Goal: Task Accomplishment & Management: Complete application form

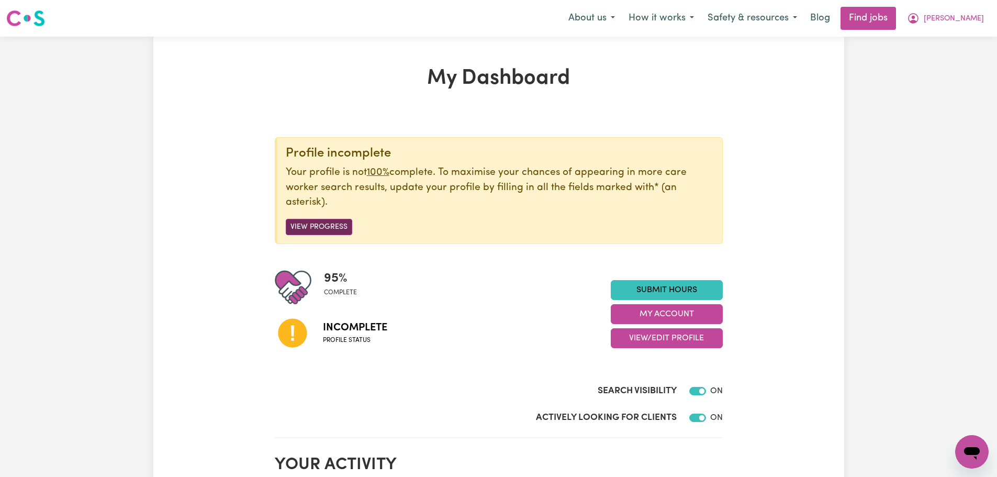
click at [303, 226] on button "View Progress" at bounding box center [319, 227] width 66 height 16
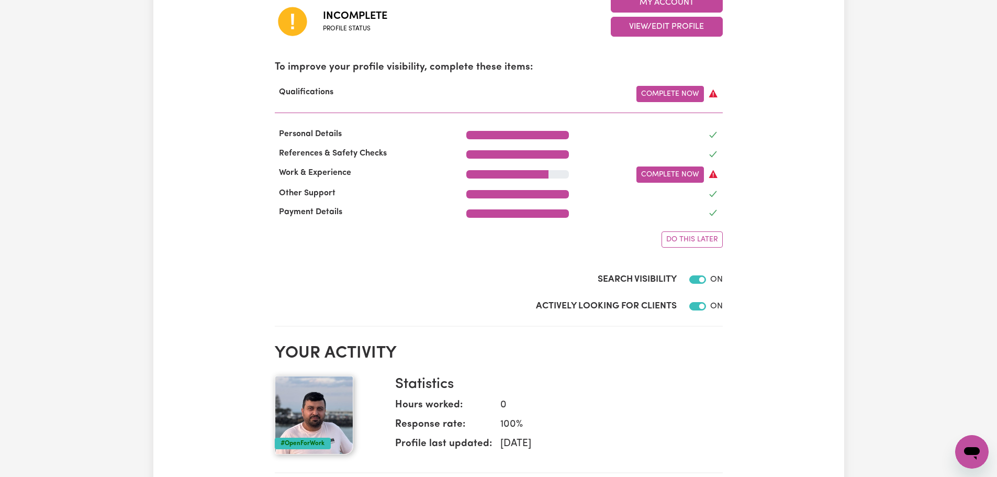
scroll to position [314, 0]
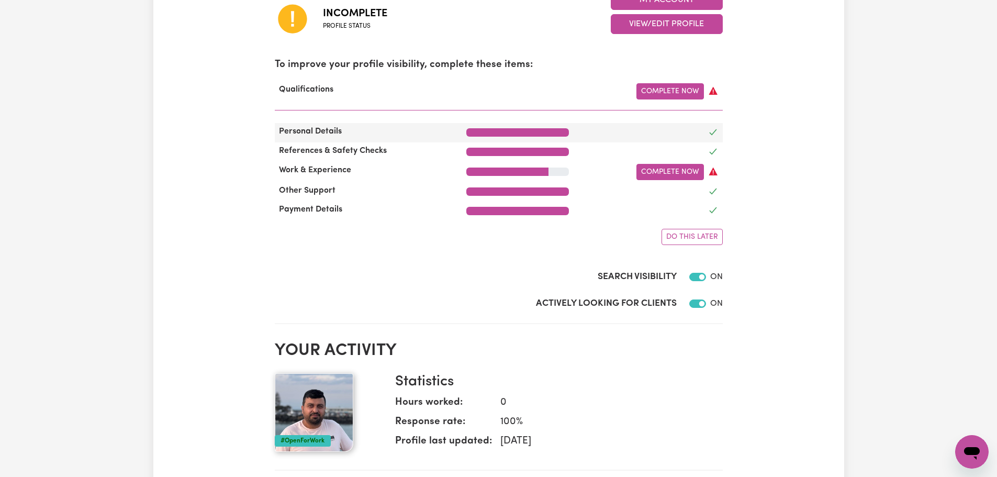
click at [431, 131] on div "Personal Details" at bounding box center [365, 132] width 192 height 15
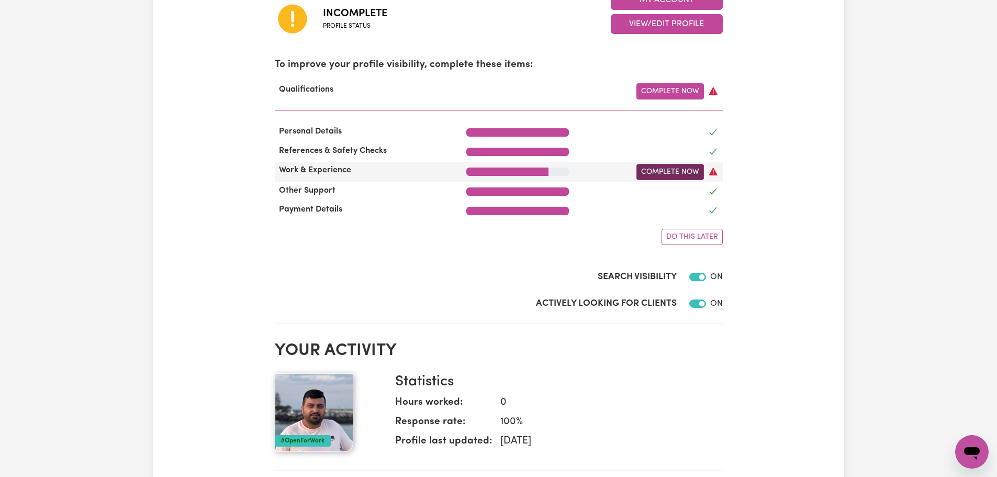
click at [669, 169] on link "Complete Now" at bounding box center [671, 172] width 68 height 16
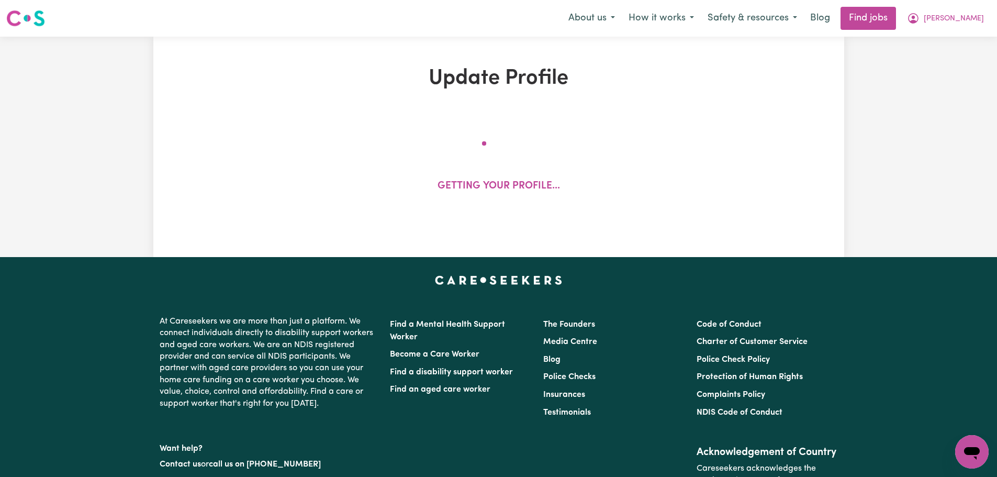
select select "2025"
select select "Certificate III (Individual Support)"
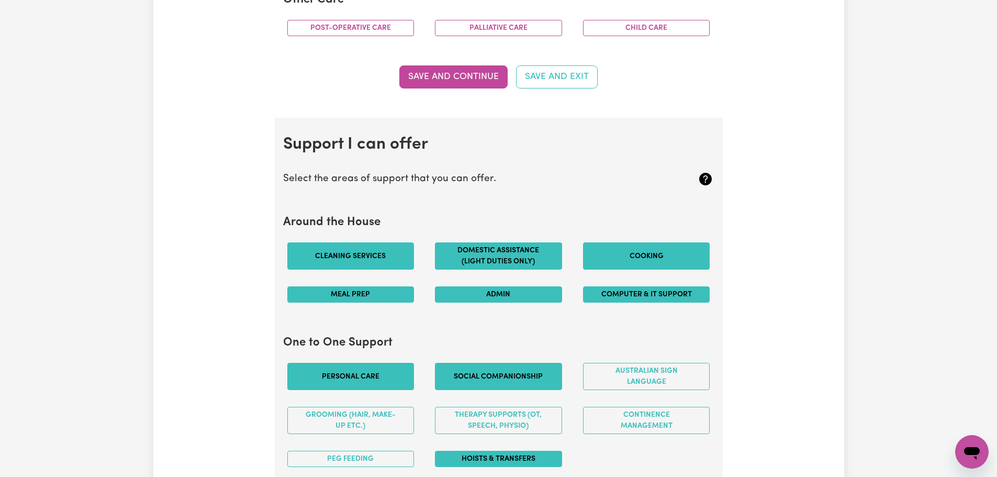
scroll to position [838, 0]
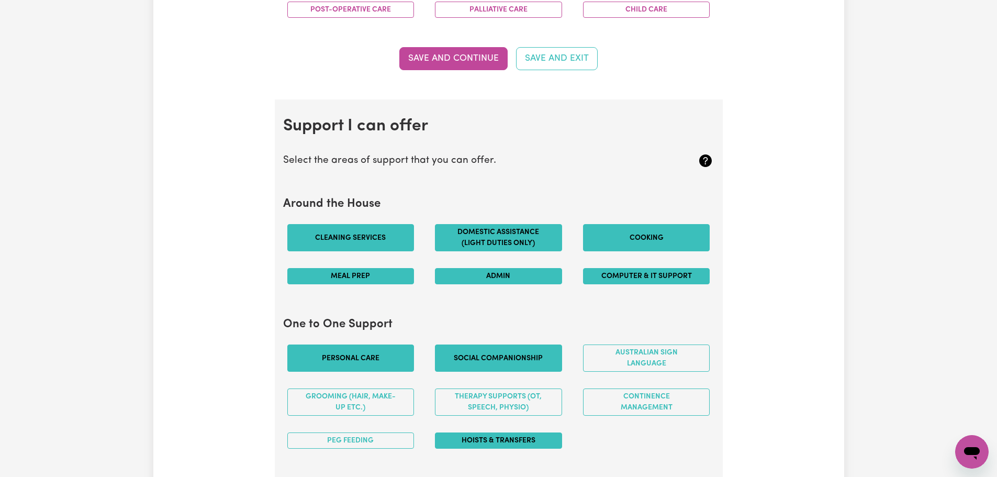
click at [379, 236] on button "Cleaning services" at bounding box center [350, 237] width 127 height 27
click at [653, 239] on button "Cooking" at bounding box center [646, 237] width 127 height 27
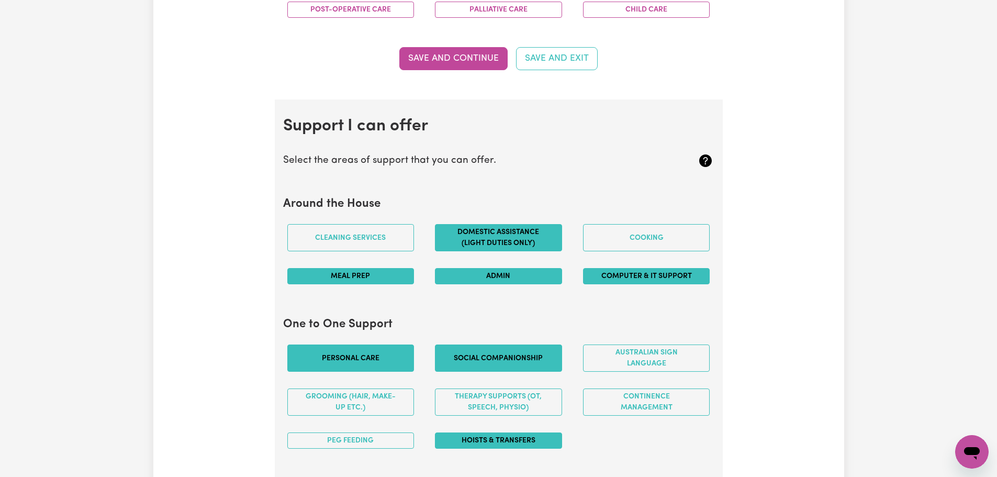
click at [485, 277] on button "Admin" at bounding box center [498, 276] width 127 height 16
click at [494, 245] on button "Domestic assistance (light duties only)" at bounding box center [498, 237] width 127 height 27
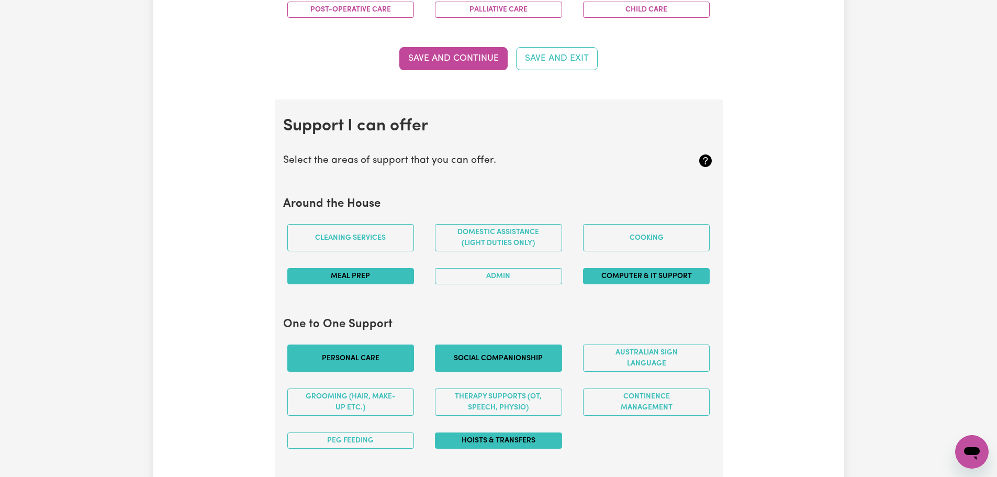
click at [372, 278] on button "Meal prep" at bounding box center [350, 276] width 127 height 16
click at [690, 279] on button "Computer & IT Support" at bounding box center [646, 276] width 127 height 16
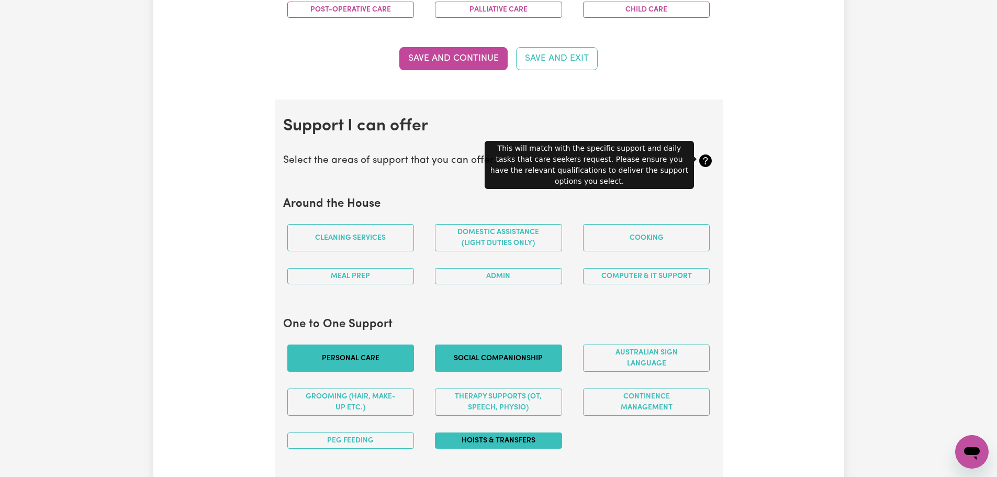
click at [703, 159] on icon at bounding box center [705, 160] width 13 height 13
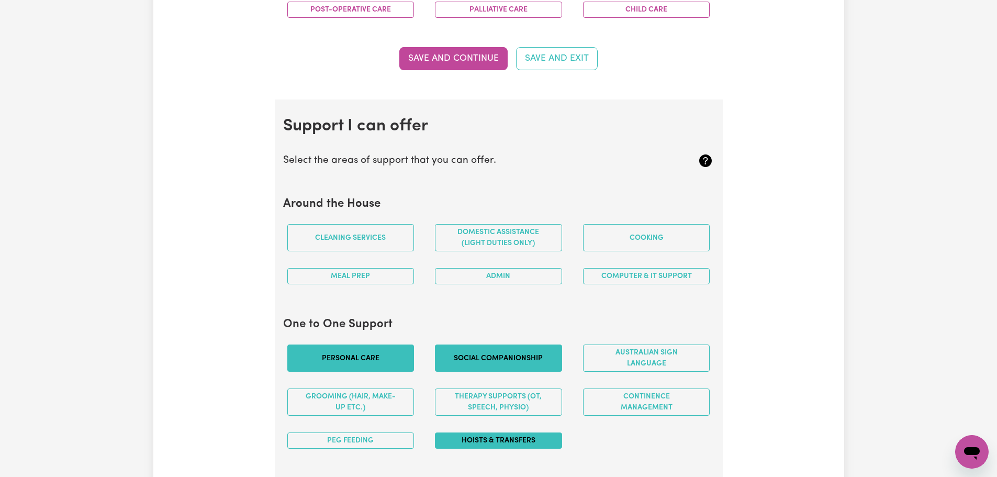
click at [703, 160] on icon at bounding box center [705, 160] width 13 height 13
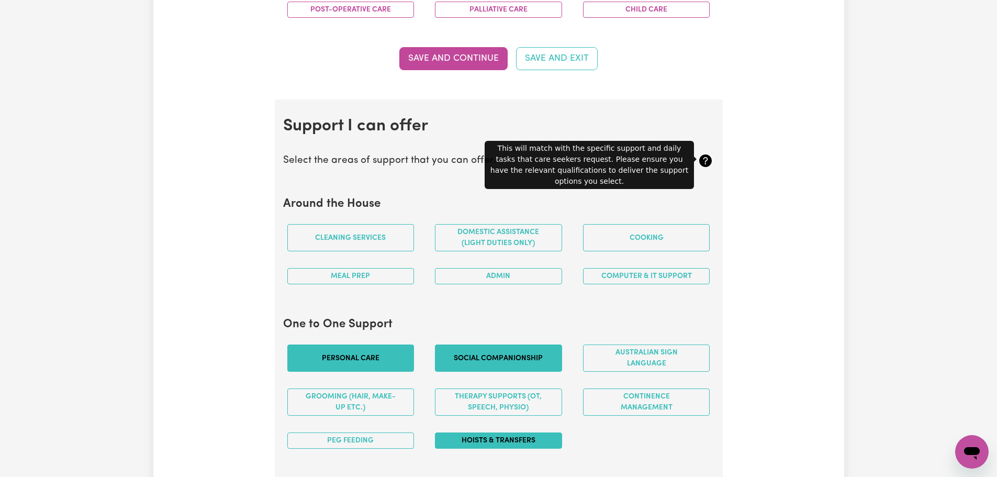
click at [703, 160] on icon at bounding box center [705, 160] width 13 height 13
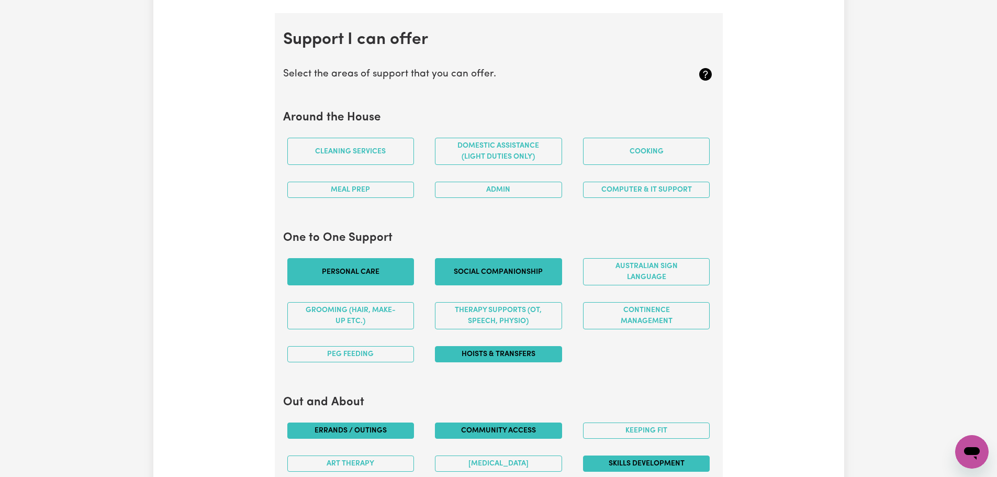
scroll to position [942, 0]
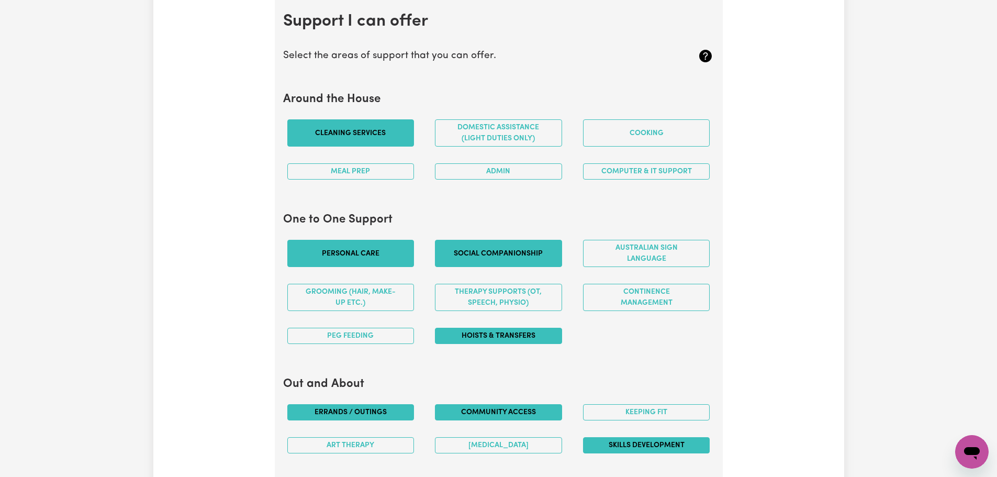
click at [373, 134] on button "Cleaning services" at bounding box center [350, 132] width 127 height 27
click at [460, 129] on button "Domestic assistance (light duties only)" at bounding box center [498, 132] width 127 height 27
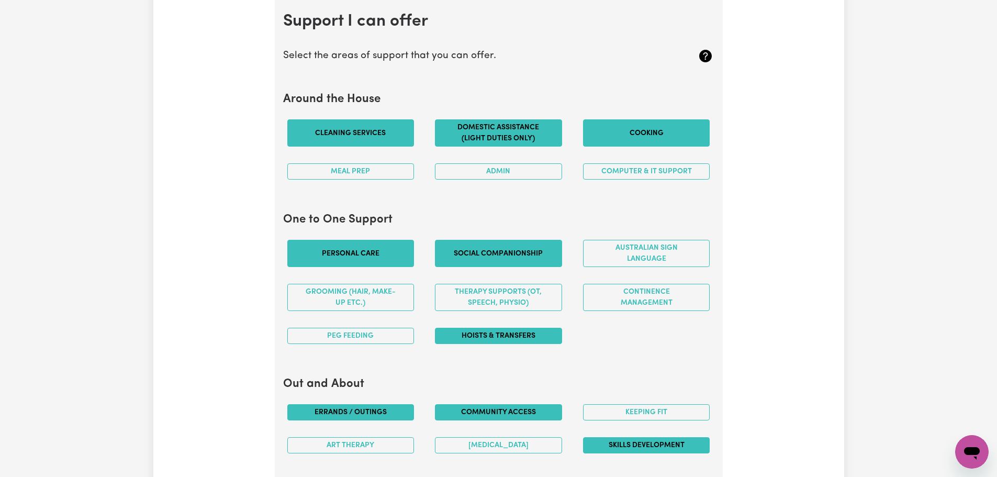
click at [634, 129] on button "Cooking" at bounding box center [646, 132] width 127 height 27
click at [364, 175] on button "Meal prep" at bounding box center [350, 171] width 127 height 16
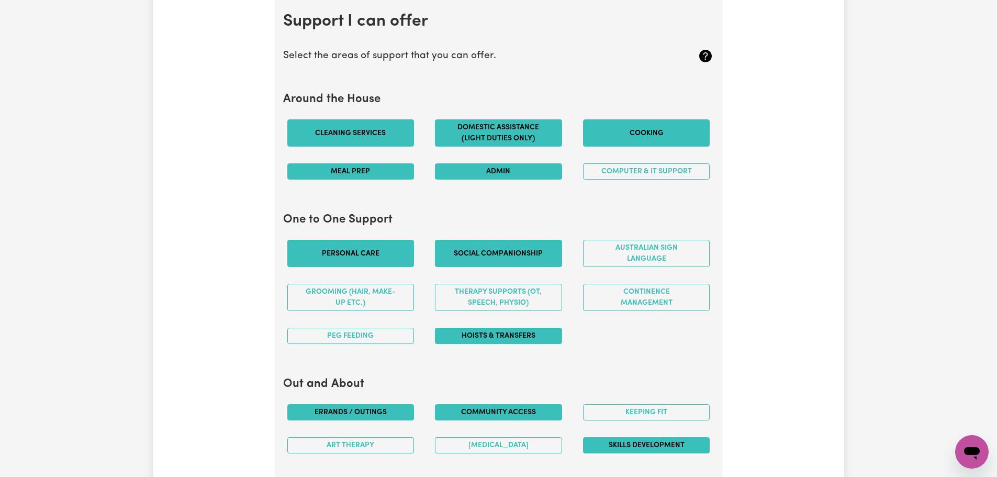
click at [514, 169] on button "Admin" at bounding box center [498, 171] width 127 height 16
click at [693, 173] on button "Computer & IT Support" at bounding box center [646, 171] width 127 height 16
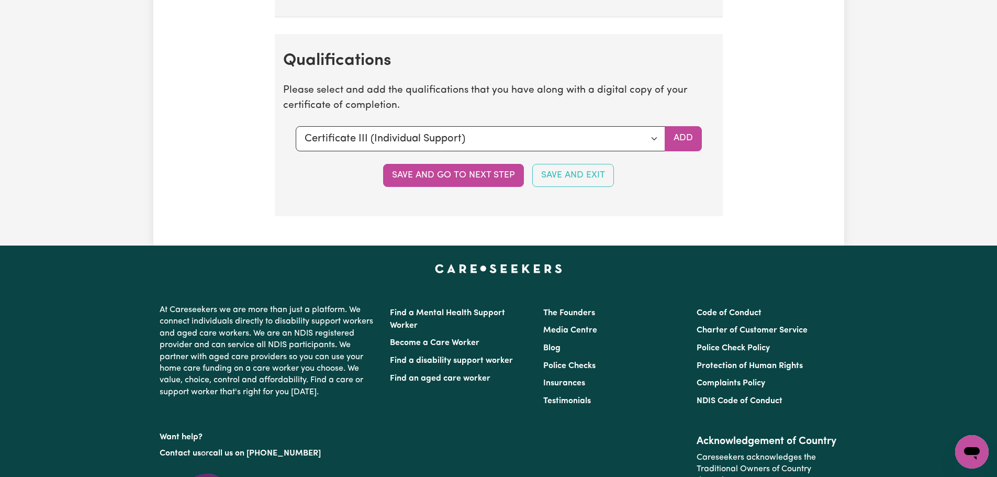
scroll to position [2618, 0]
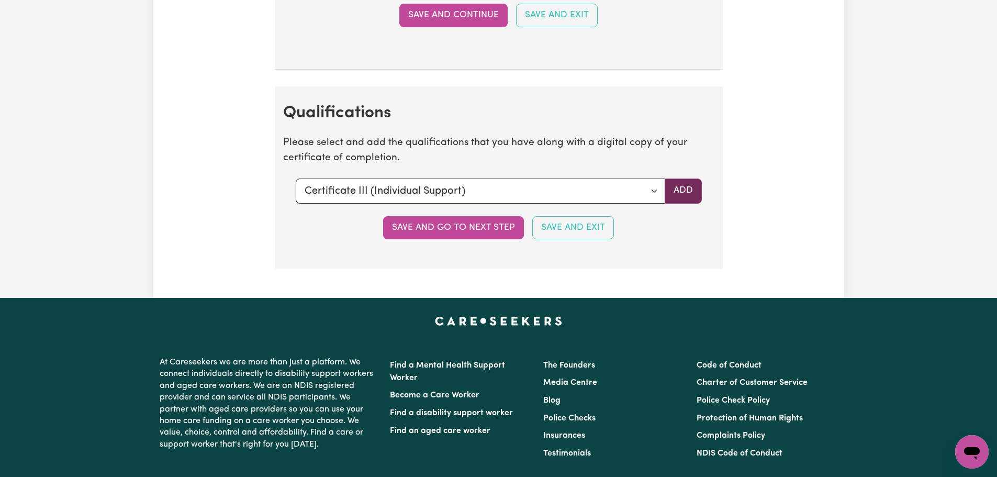
click at [687, 192] on button "Add" at bounding box center [683, 191] width 37 height 25
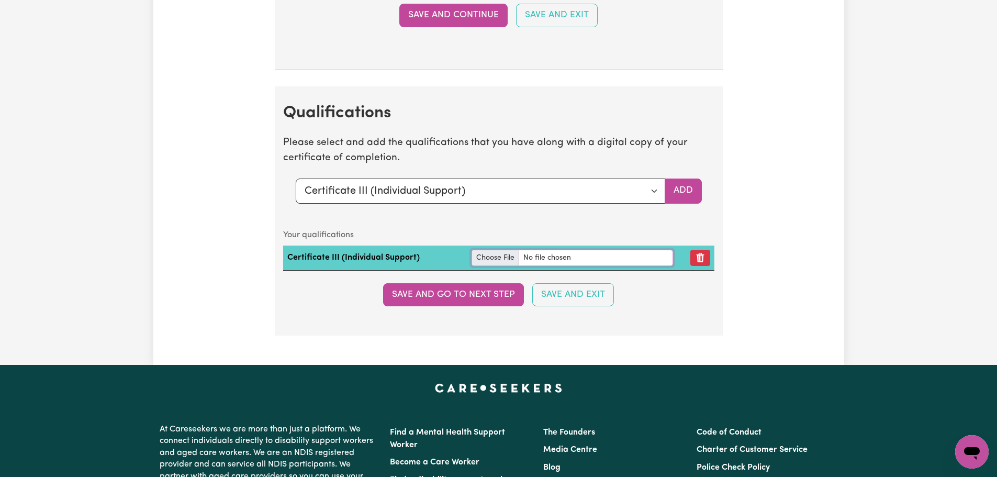
click at [497, 259] on input "file" at bounding box center [573, 258] width 202 height 16
type input "C:\fakepath\Ahmad_Fawad_CHC33021_9471836.pdf"
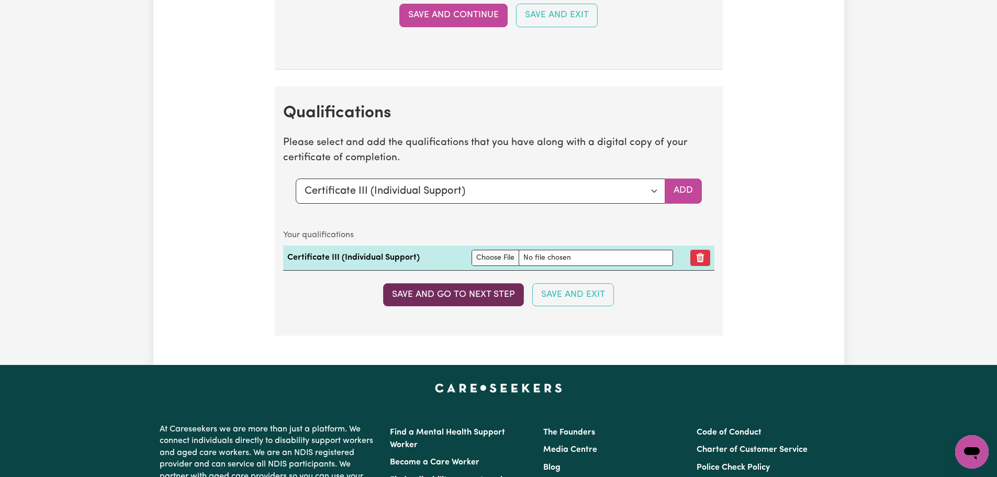
click at [509, 294] on button "Save and go to next step" at bounding box center [453, 294] width 141 height 23
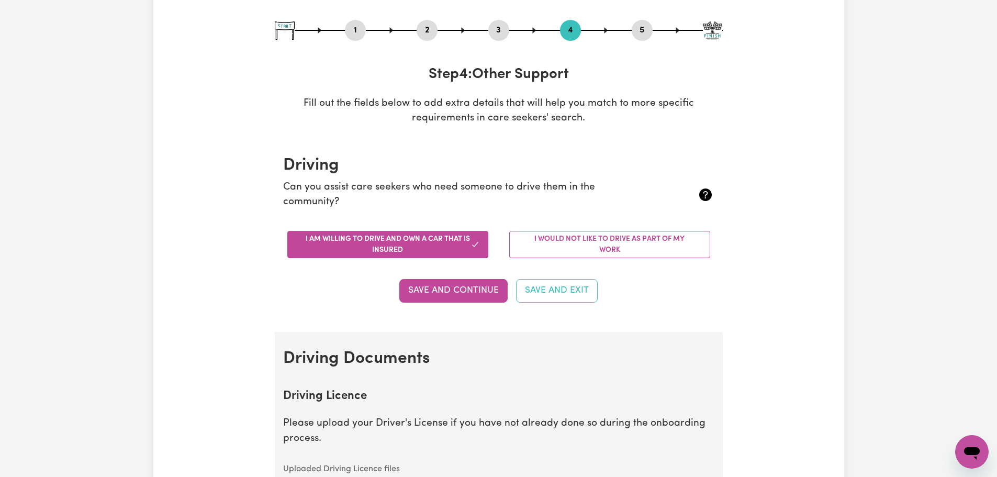
scroll to position [262, 0]
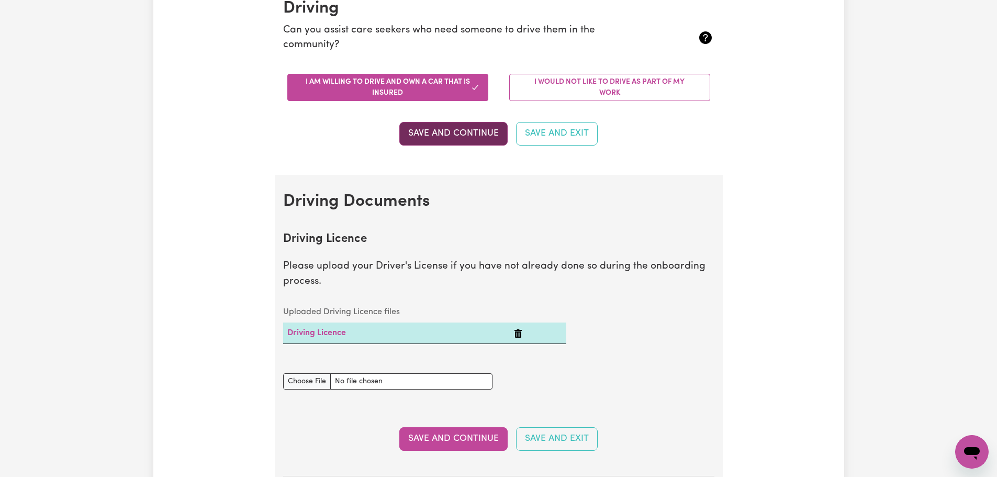
click at [459, 141] on button "Save and Continue" at bounding box center [453, 133] width 108 height 23
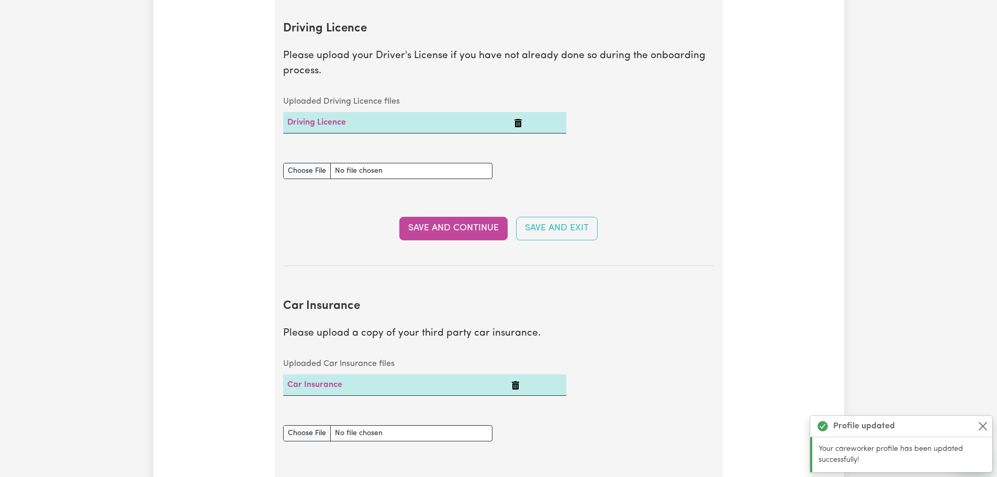
scroll to position [477, 0]
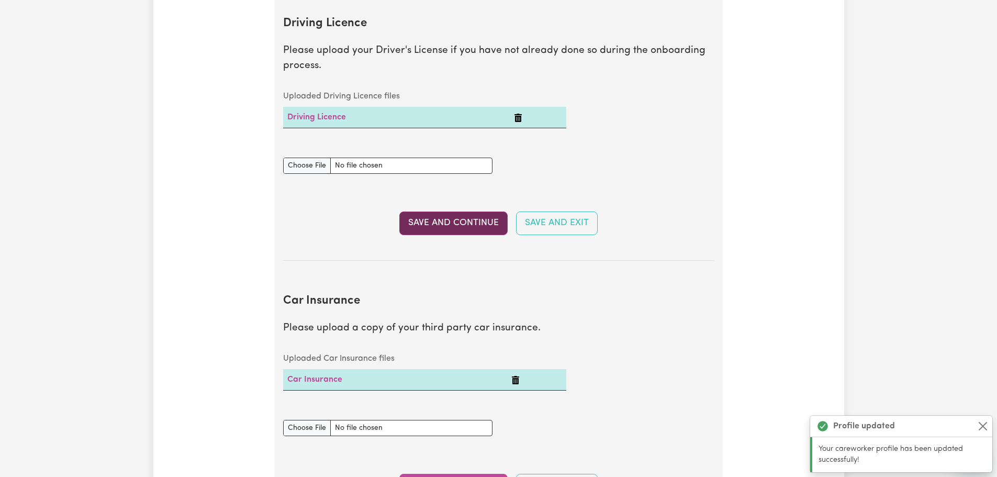
click at [473, 233] on button "Save and Continue" at bounding box center [453, 223] width 108 height 23
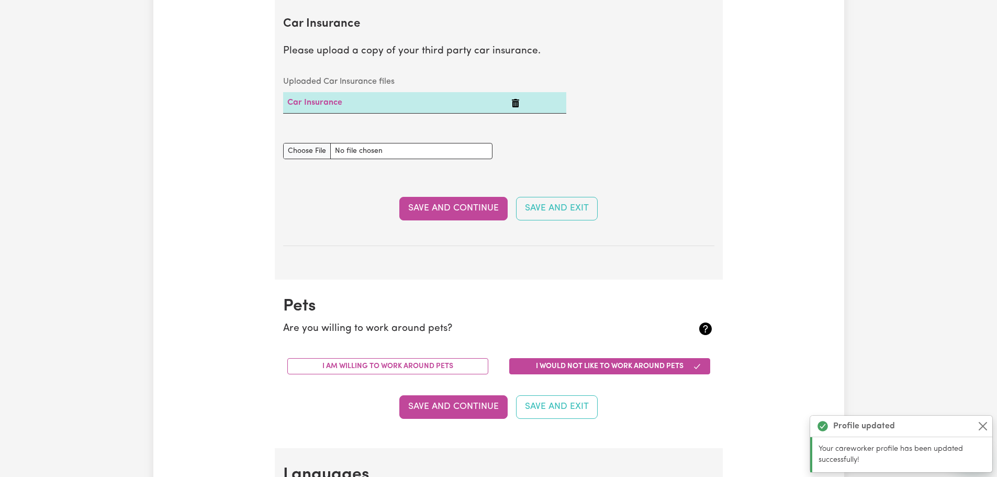
scroll to position [755, 0]
click at [471, 216] on button "Save and Continue" at bounding box center [453, 207] width 108 height 23
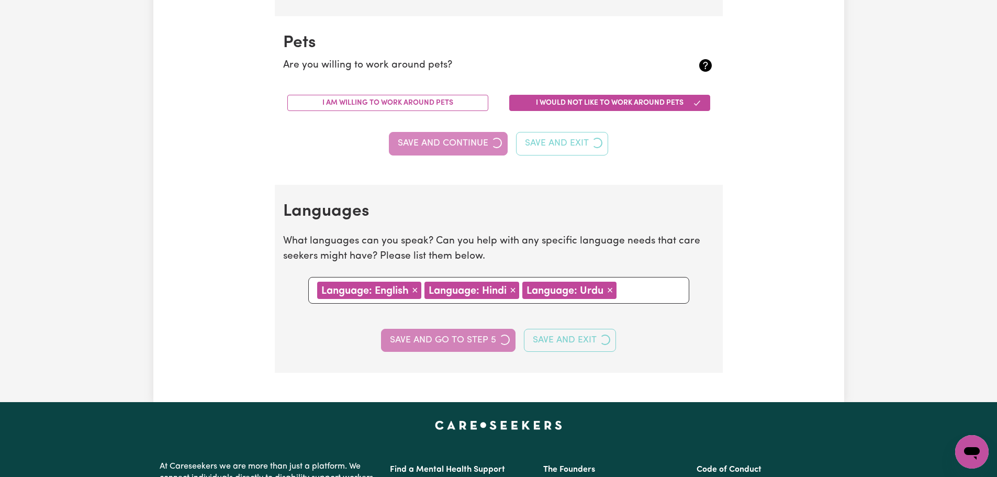
scroll to position [1034, 0]
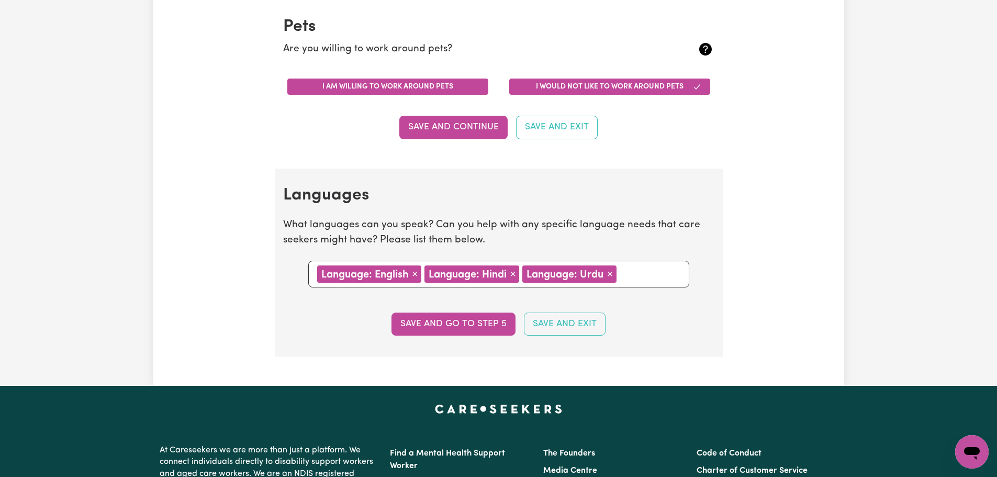
click at [448, 87] on button "I am willing to work around pets" at bounding box center [387, 87] width 201 height 16
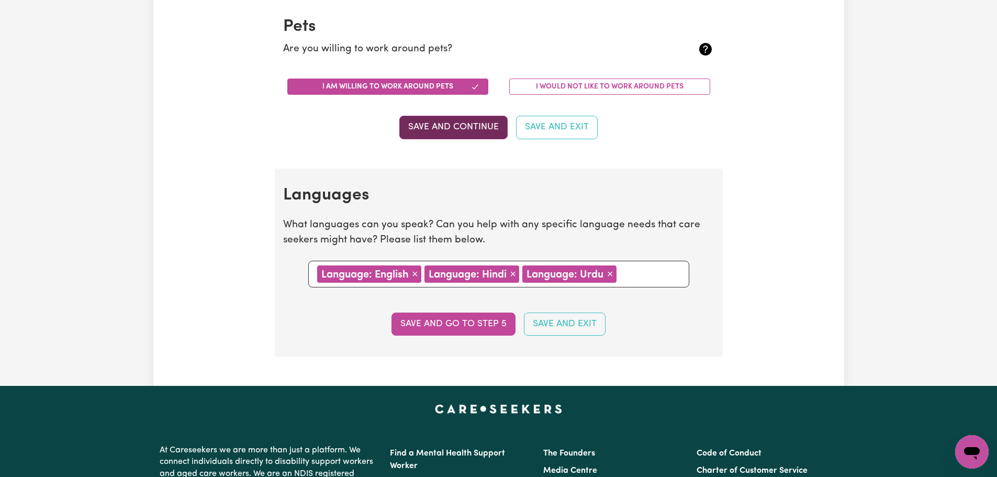
click at [458, 129] on button "Save and Continue" at bounding box center [453, 127] width 108 height 23
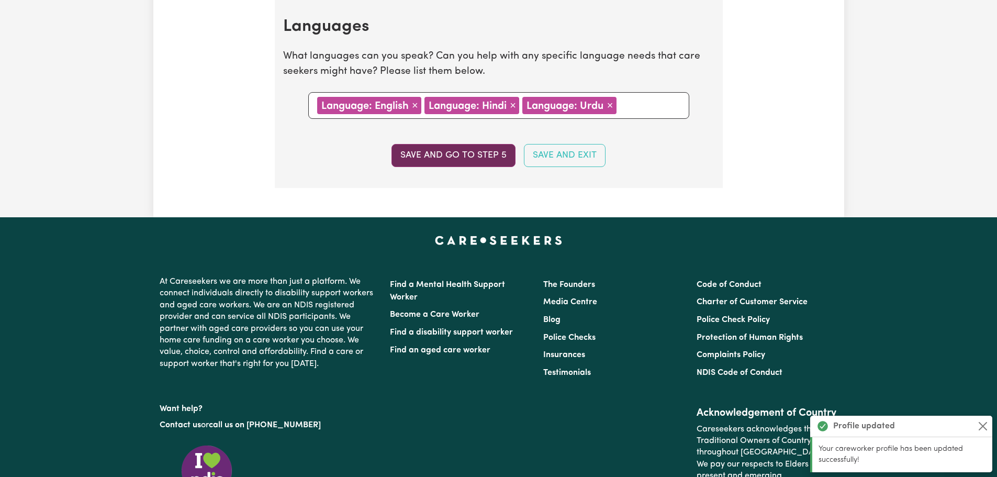
click at [458, 161] on button "Save and go to step 5" at bounding box center [454, 155] width 124 height 23
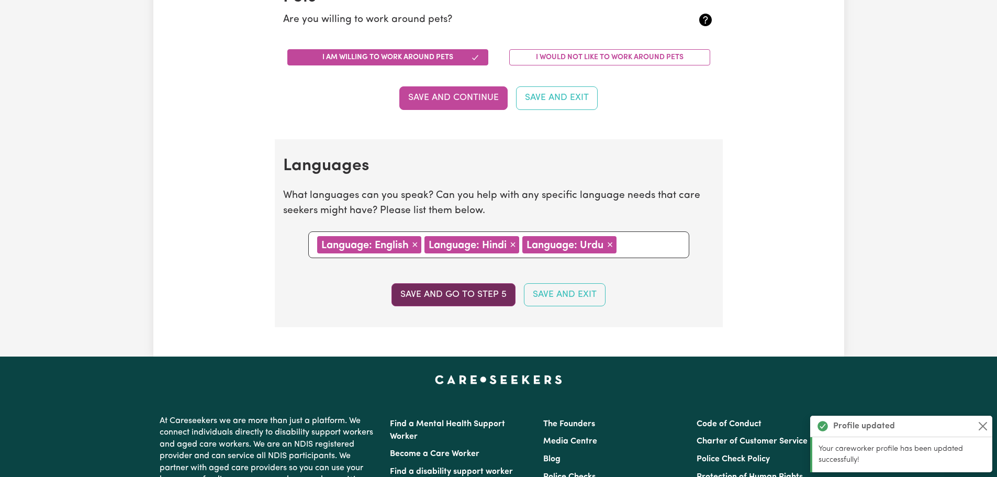
select select "I am providing services privately on my own"
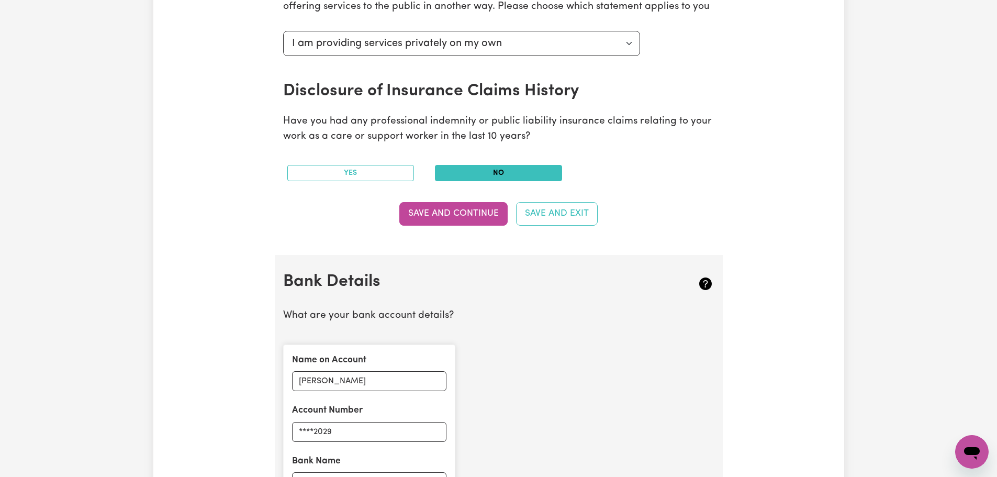
scroll to position [471, 0]
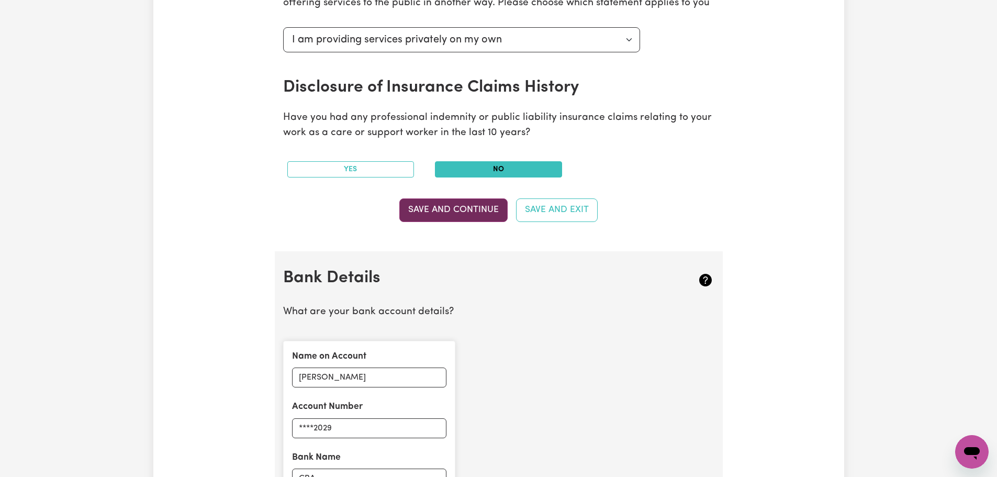
click at [457, 213] on button "Save and Continue" at bounding box center [453, 209] width 108 height 23
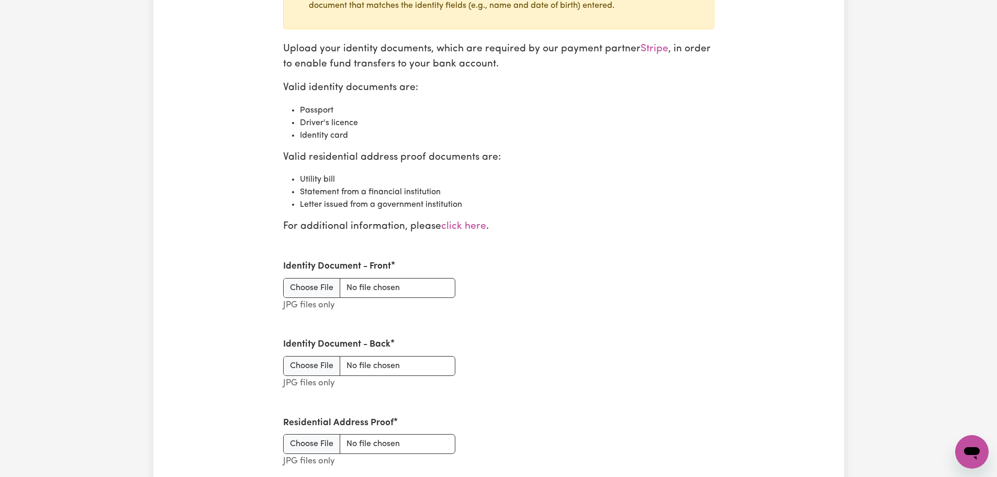
scroll to position [1194, 0]
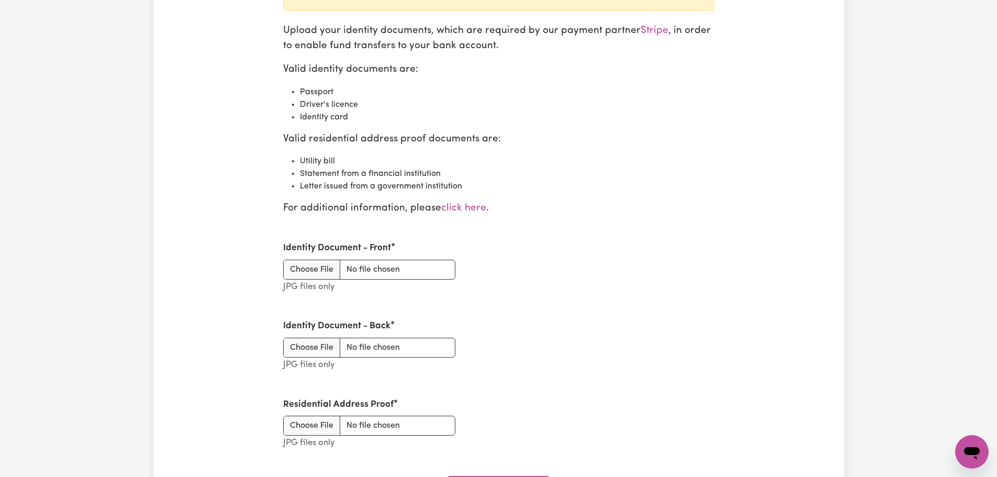
click at [596, 315] on div "Identity Document - Back JPG files only" at bounding box center [499, 346] width 444 height 78
click at [317, 270] on input "Identity Document - Front" at bounding box center [369, 270] width 172 height 20
click at [298, 273] on input "Identity Document - Front" at bounding box center [369, 270] width 172 height 20
type input "C:\fakepath\Drivers License_ FA - Front.jpg"
click at [324, 351] on input "Identity Document - Back" at bounding box center [369, 348] width 172 height 20
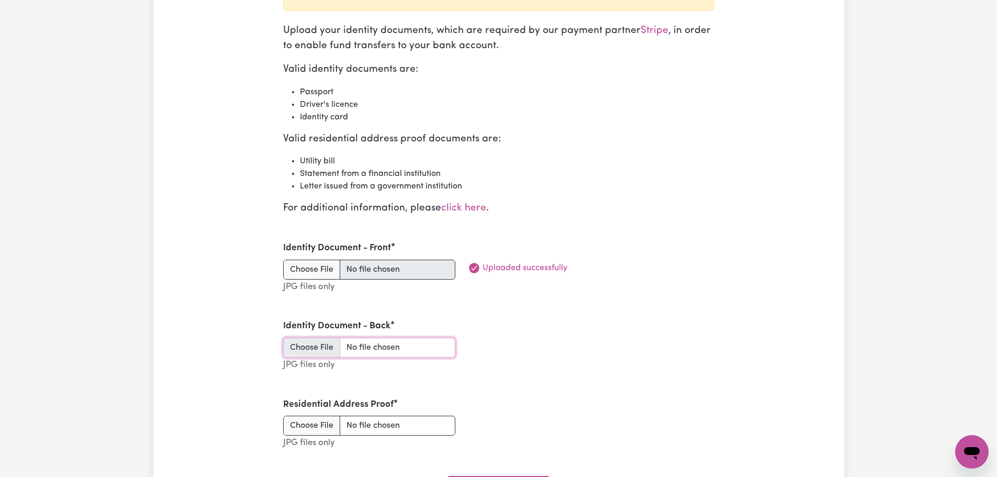
type input "C:\fakepath\Drivers License_ FA - Back.jpg"
click at [305, 424] on input "Residential Address Proof" at bounding box center [369, 426] width 172 height 20
click at [664, 287] on div "Identity Document - Front JPG files only Uploaded successfully" at bounding box center [499, 268] width 444 height 78
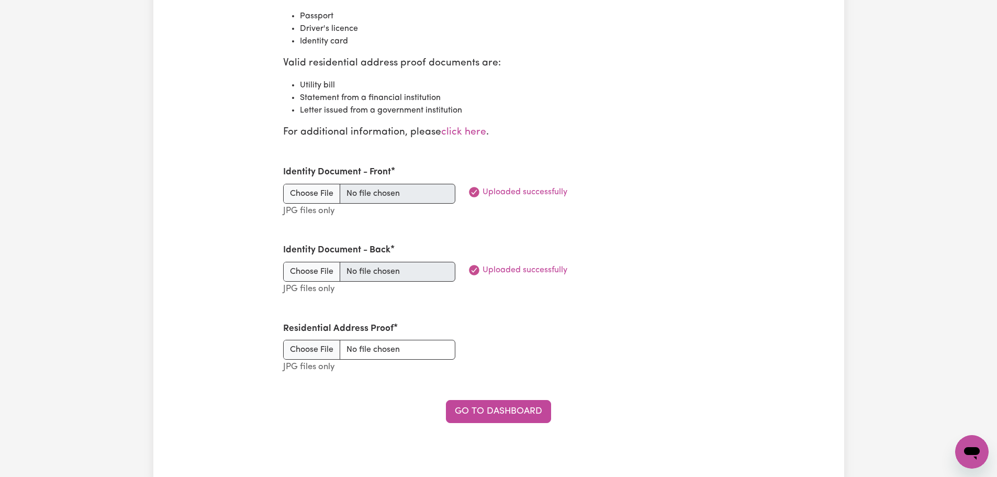
scroll to position [1298, 0]
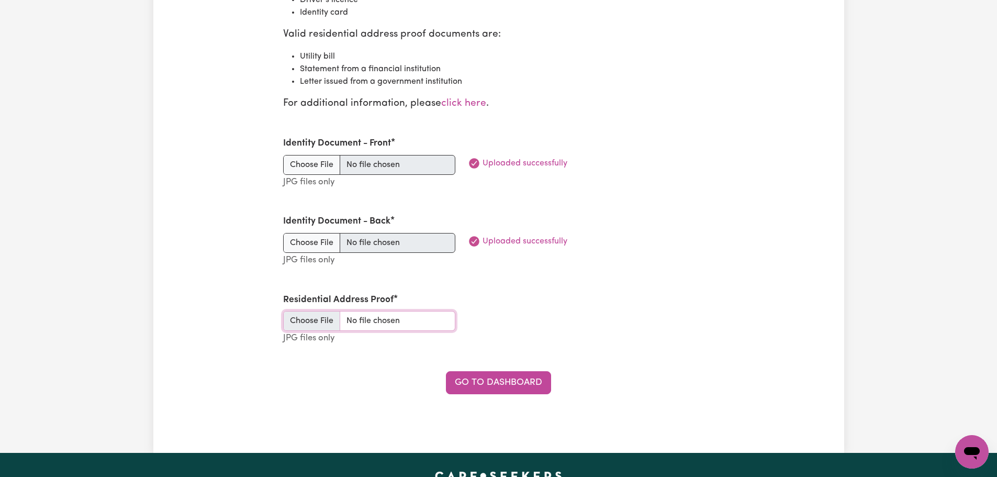
click at [315, 327] on input "Residential Address Proof" at bounding box center [369, 321] width 172 height 20
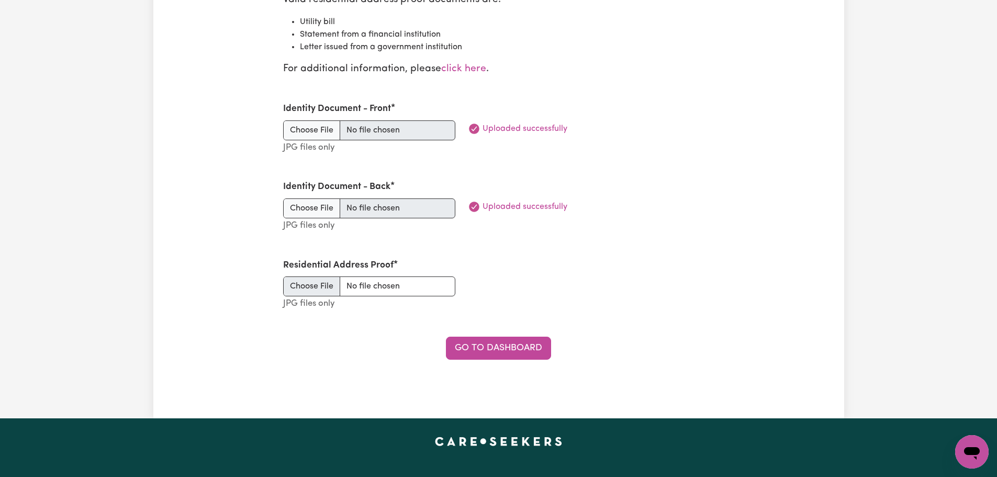
scroll to position [1351, 0]
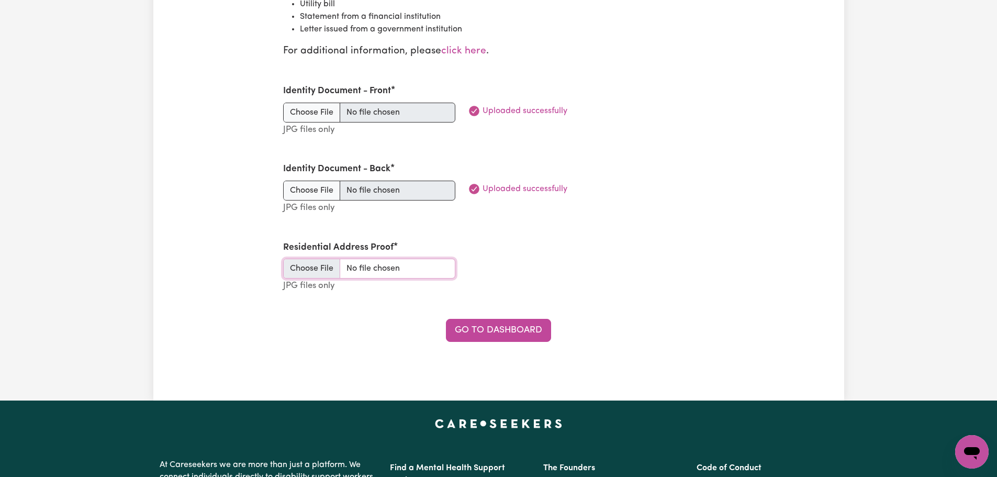
type input "C:\fakepath\Energey Bill - Latest.jpg"
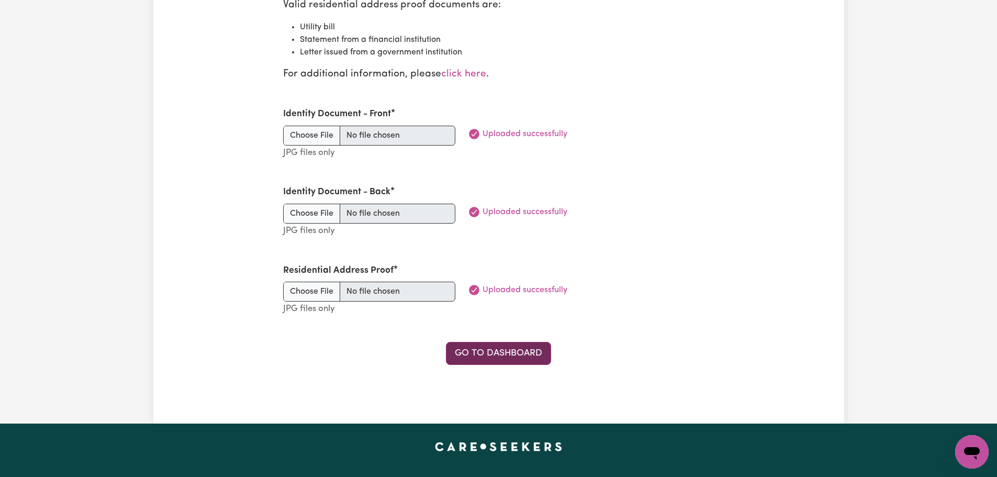
scroll to position [1326, 0]
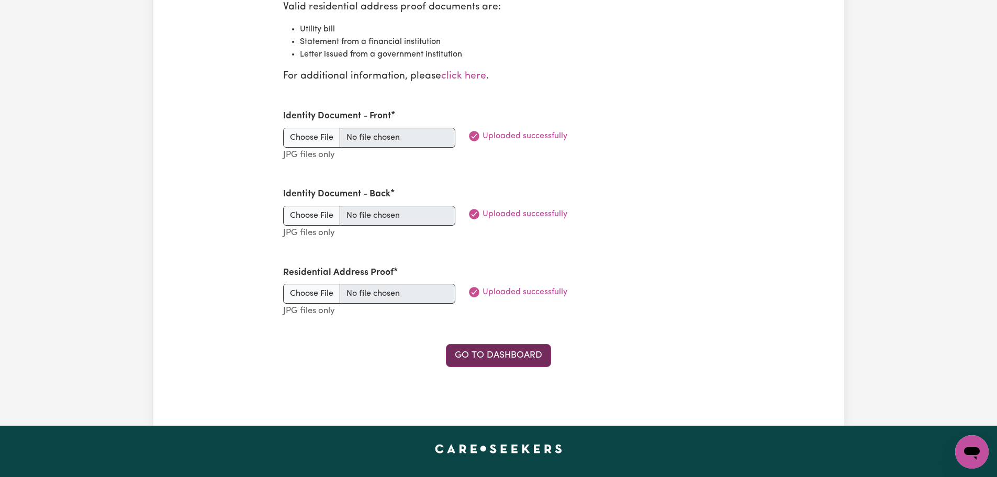
click at [510, 360] on link "Go to Dashboard" at bounding box center [498, 355] width 105 height 23
